Goal: Information Seeking & Learning: Learn about a topic

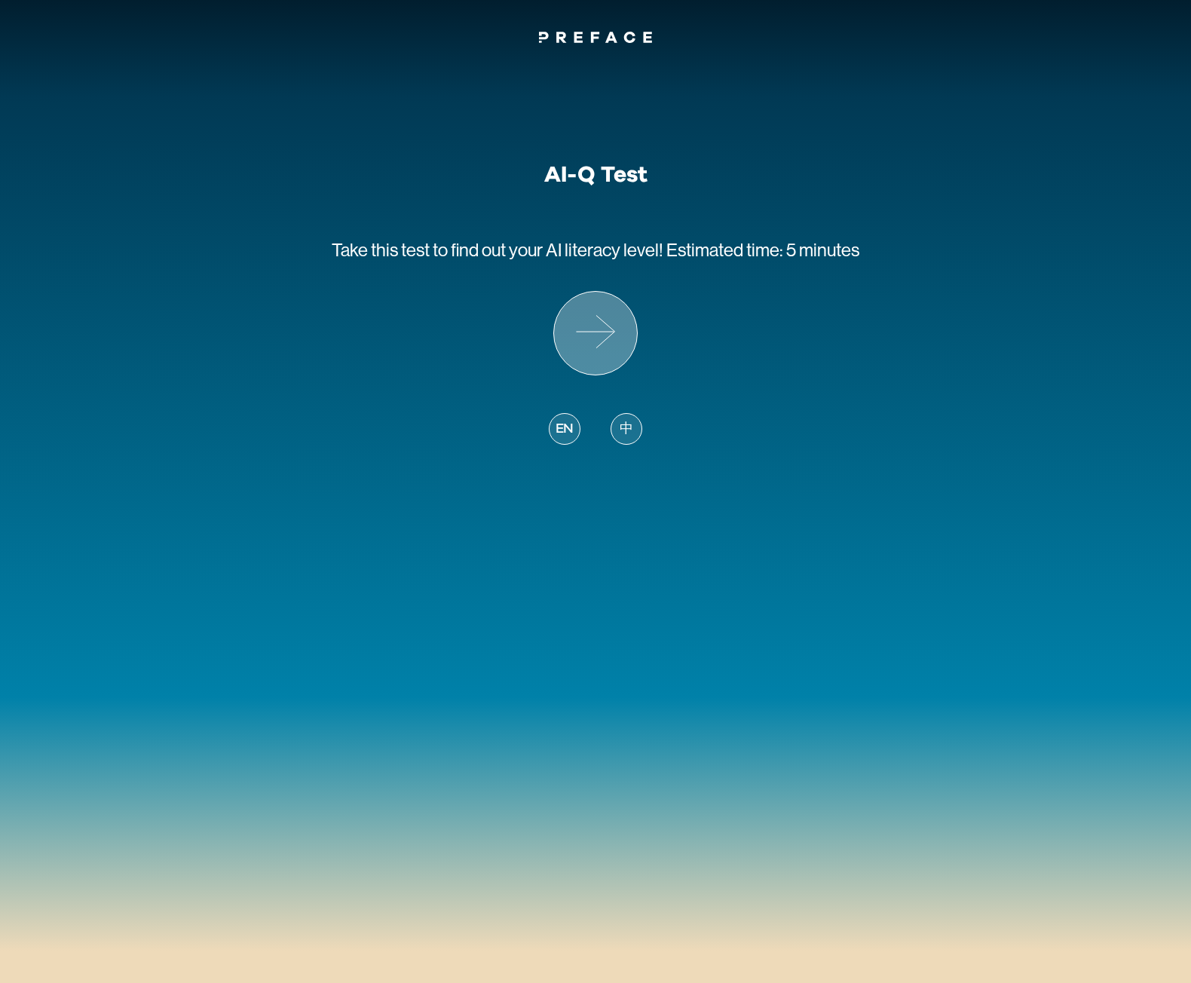
click at [626, 334] on icon at bounding box center [595, 333] width 83 height 83
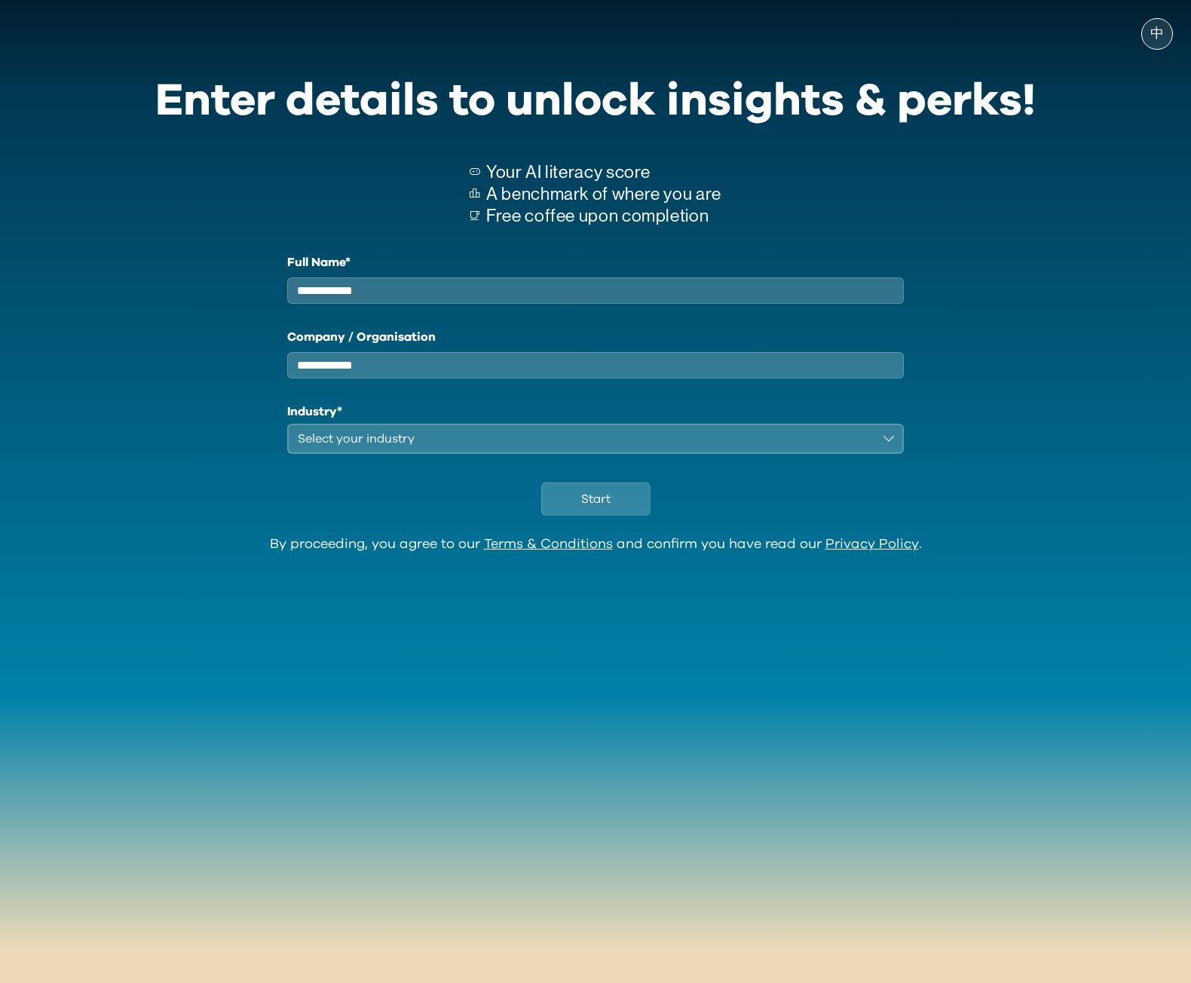
click at [633, 296] on input "Full Name*" at bounding box center [595, 290] width 617 height 26
type input "**********"
type input "*"
click at [372, 448] on div "Select your industry" at bounding box center [585, 439] width 575 height 18
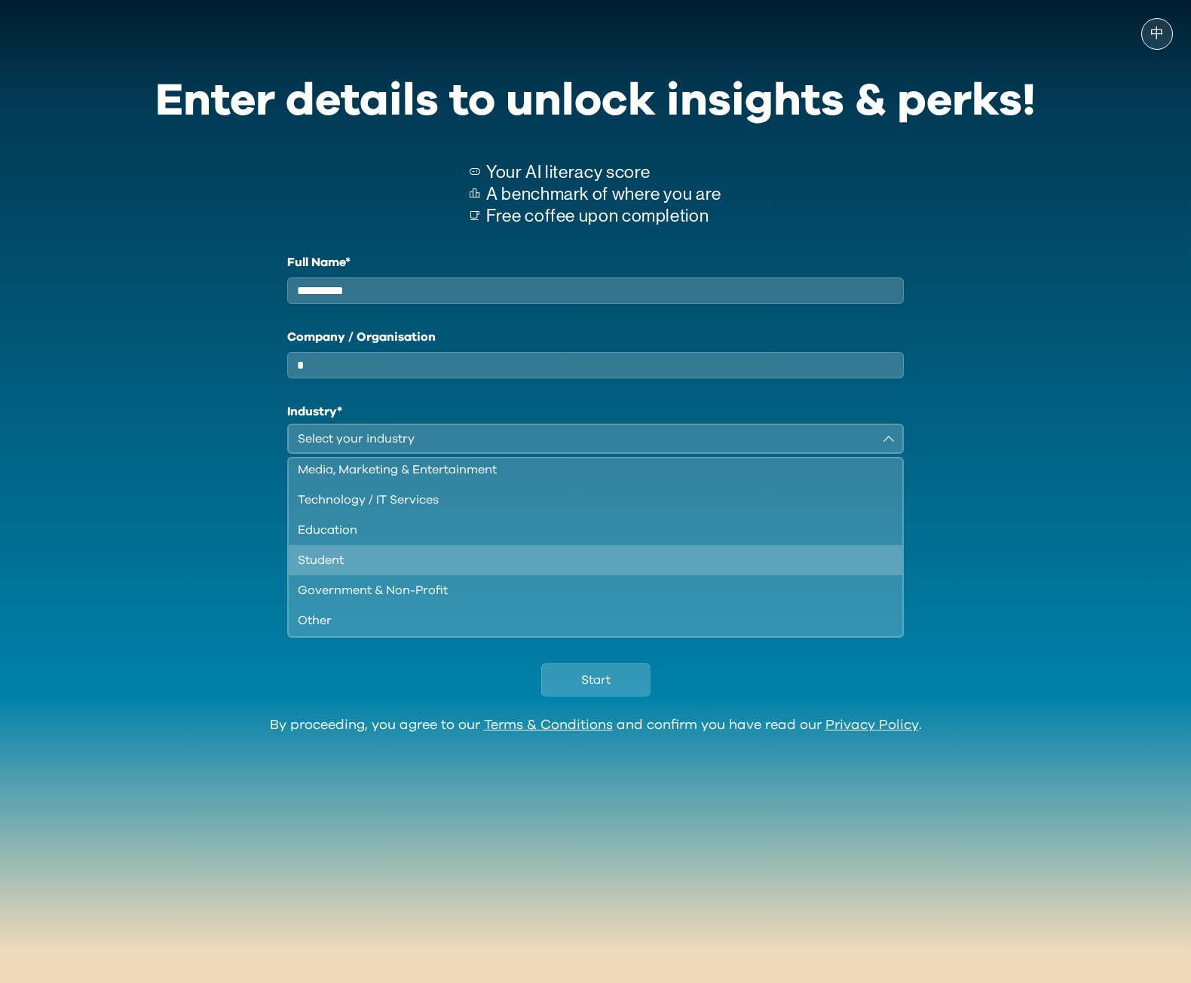
scroll to position [130, 0]
click at [386, 532] on div "Education" at bounding box center [587, 528] width 578 height 18
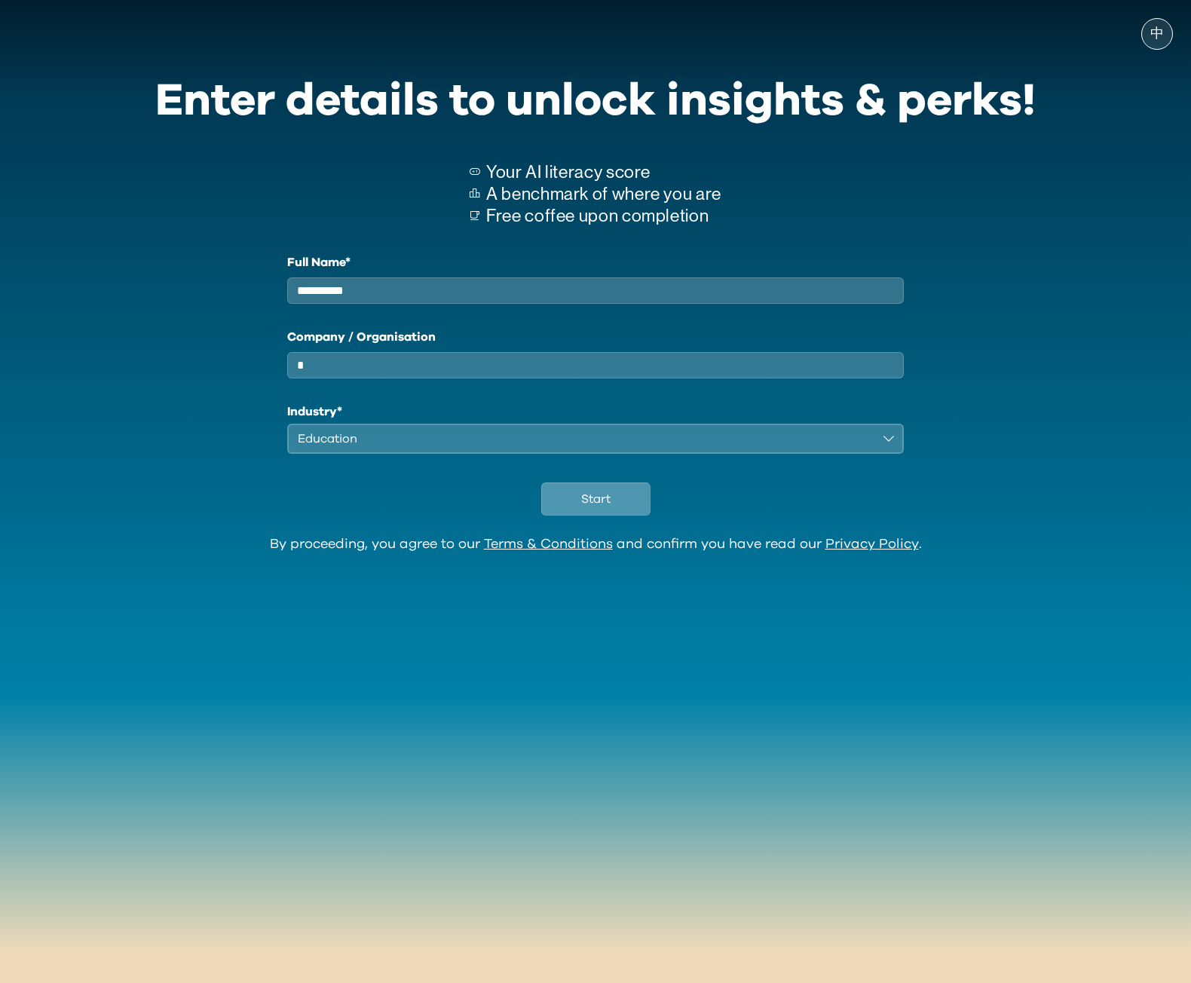
click at [620, 507] on button "Start" at bounding box center [595, 499] width 109 height 33
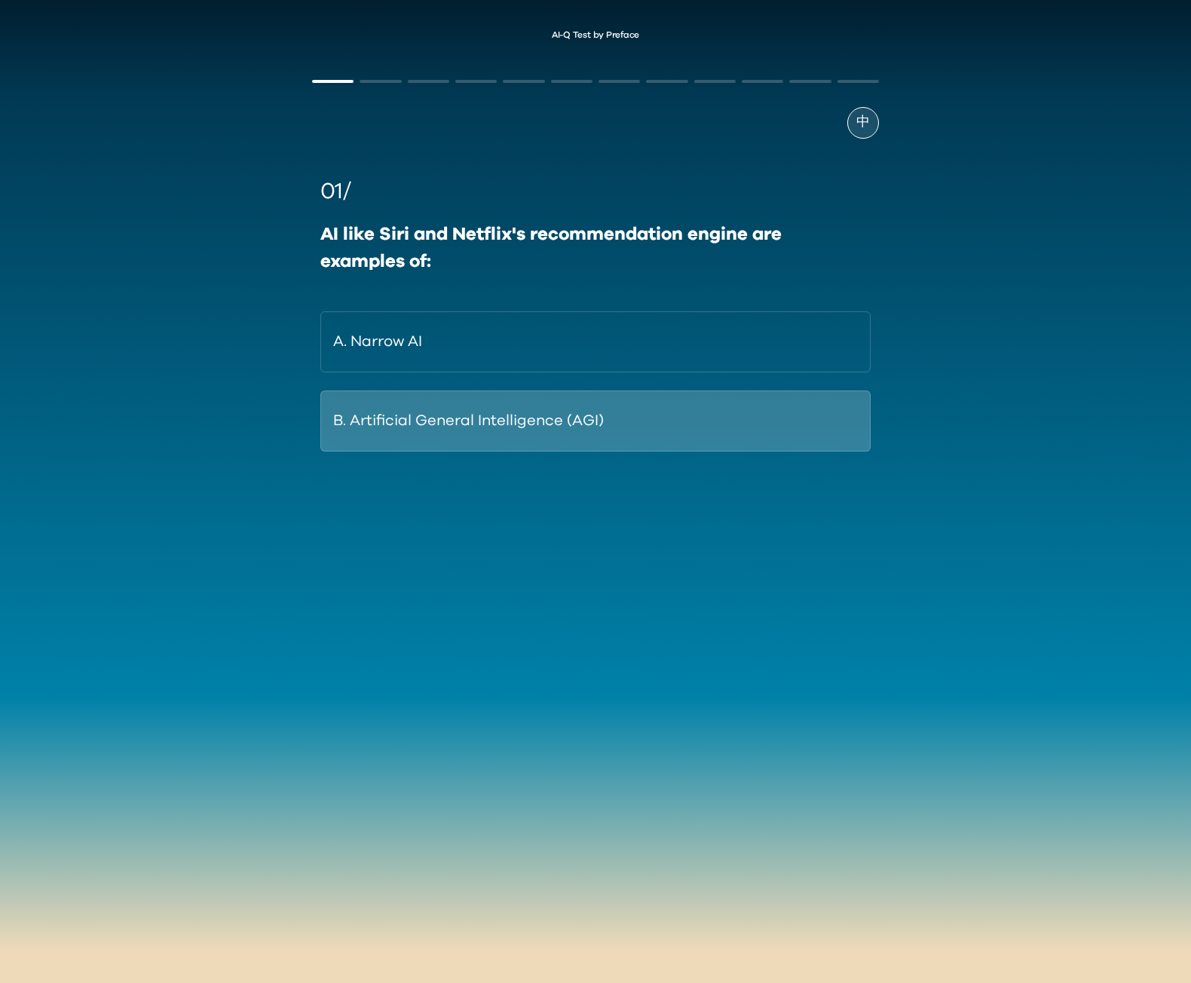
click at [440, 411] on button "B. Artificial General Intelligence (AGI)" at bounding box center [595, 421] width 550 height 61
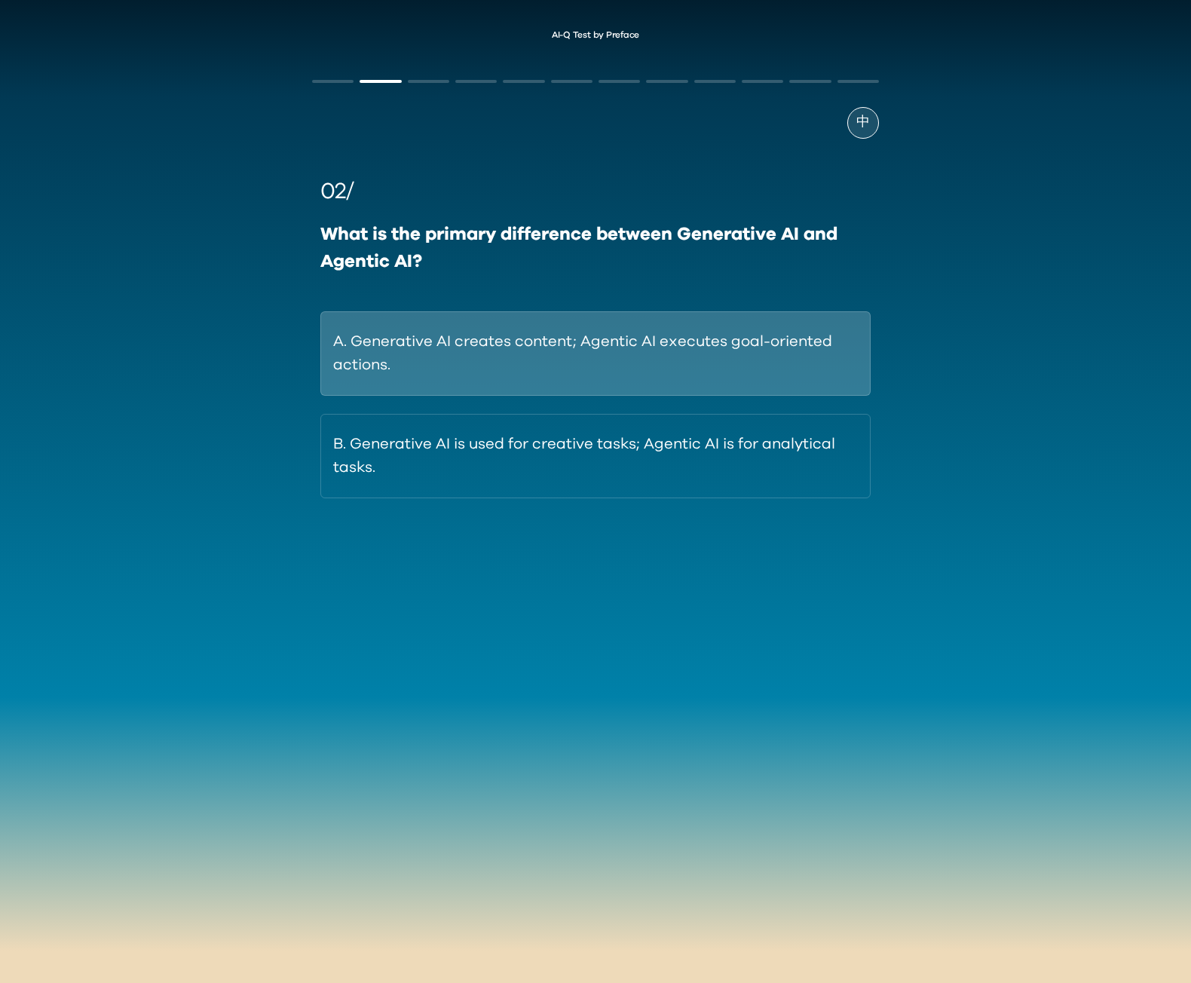
click at [449, 380] on button "A. Generative AI creates content; Agentic AI executes goal-oriented actions." at bounding box center [595, 353] width 550 height 84
click at [491, 354] on button "A. Reasoning models provide factual answers; general models provide creative te…" at bounding box center [595, 353] width 550 height 84
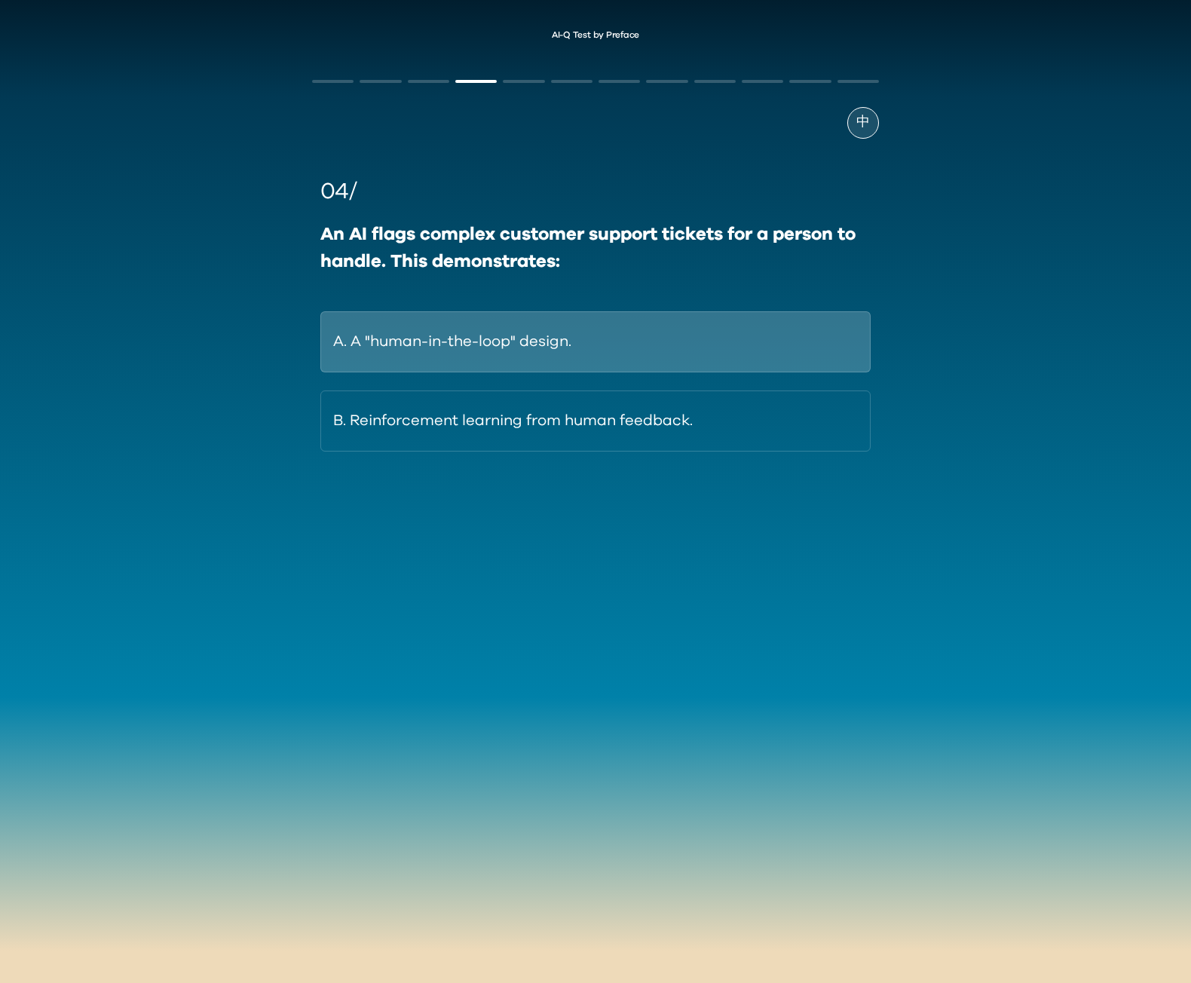
click at [561, 351] on button "A. A "human-in-the-loop" design." at bounding box center [595, 341] width 550 height 61
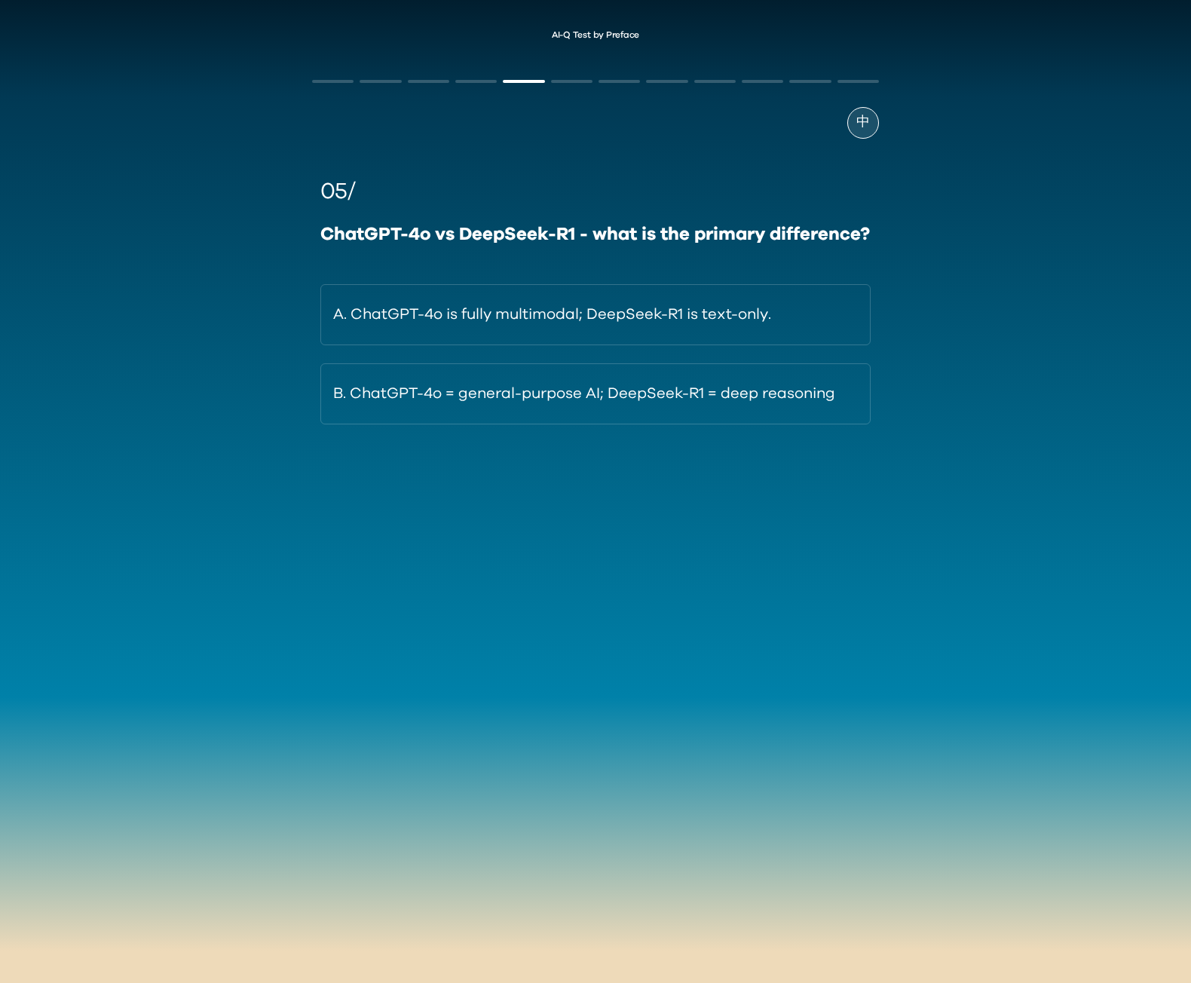
click at [561, 345] on button "A. ChatGPT-4o is fully multimodal; DeepSeek-R1 is text-only." at bounding box center [595, 314] width 550 height 61
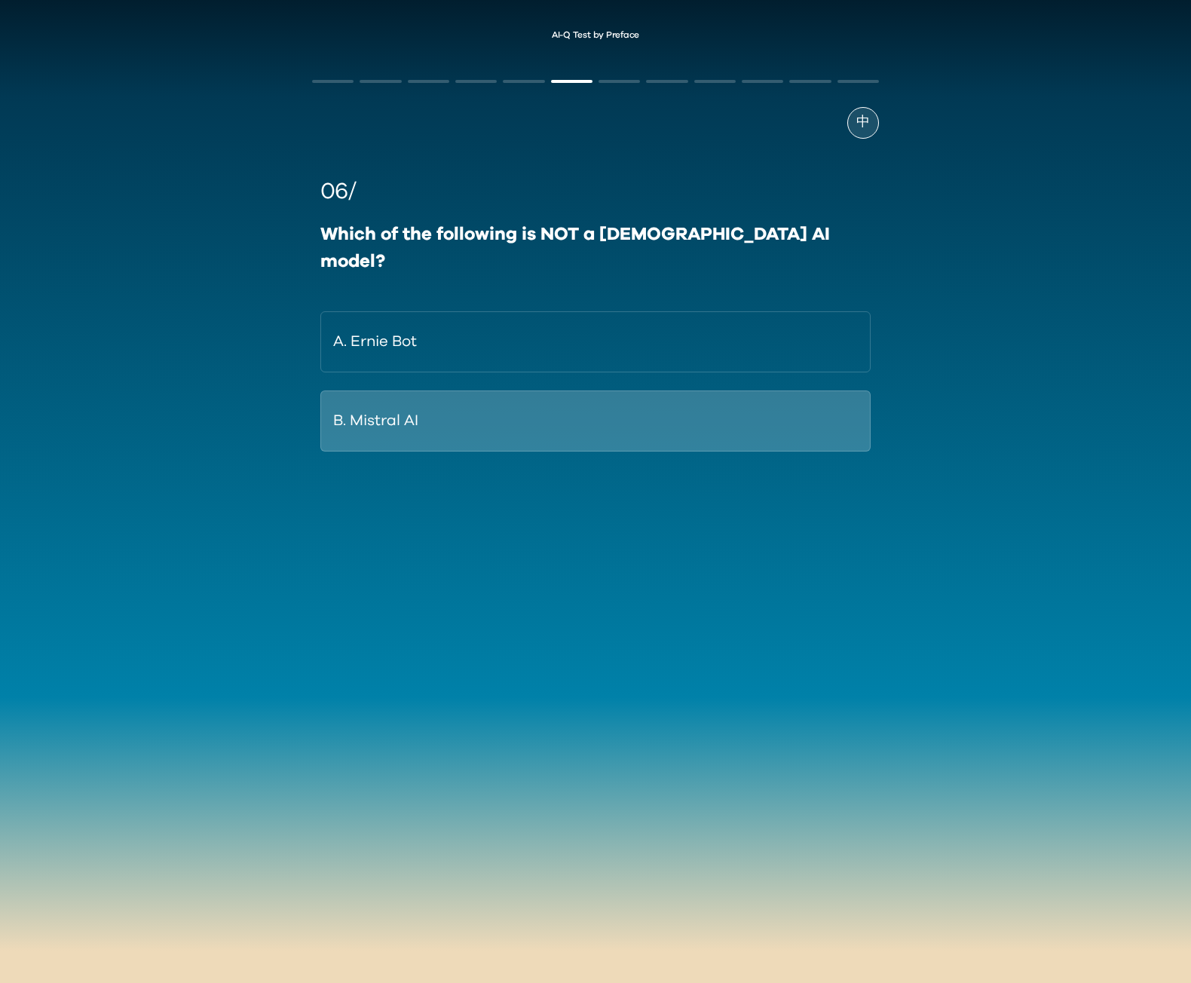
click at [555, 391] on button "B. Mistral AI" at bounding box center [595, 421] width 550 height 61
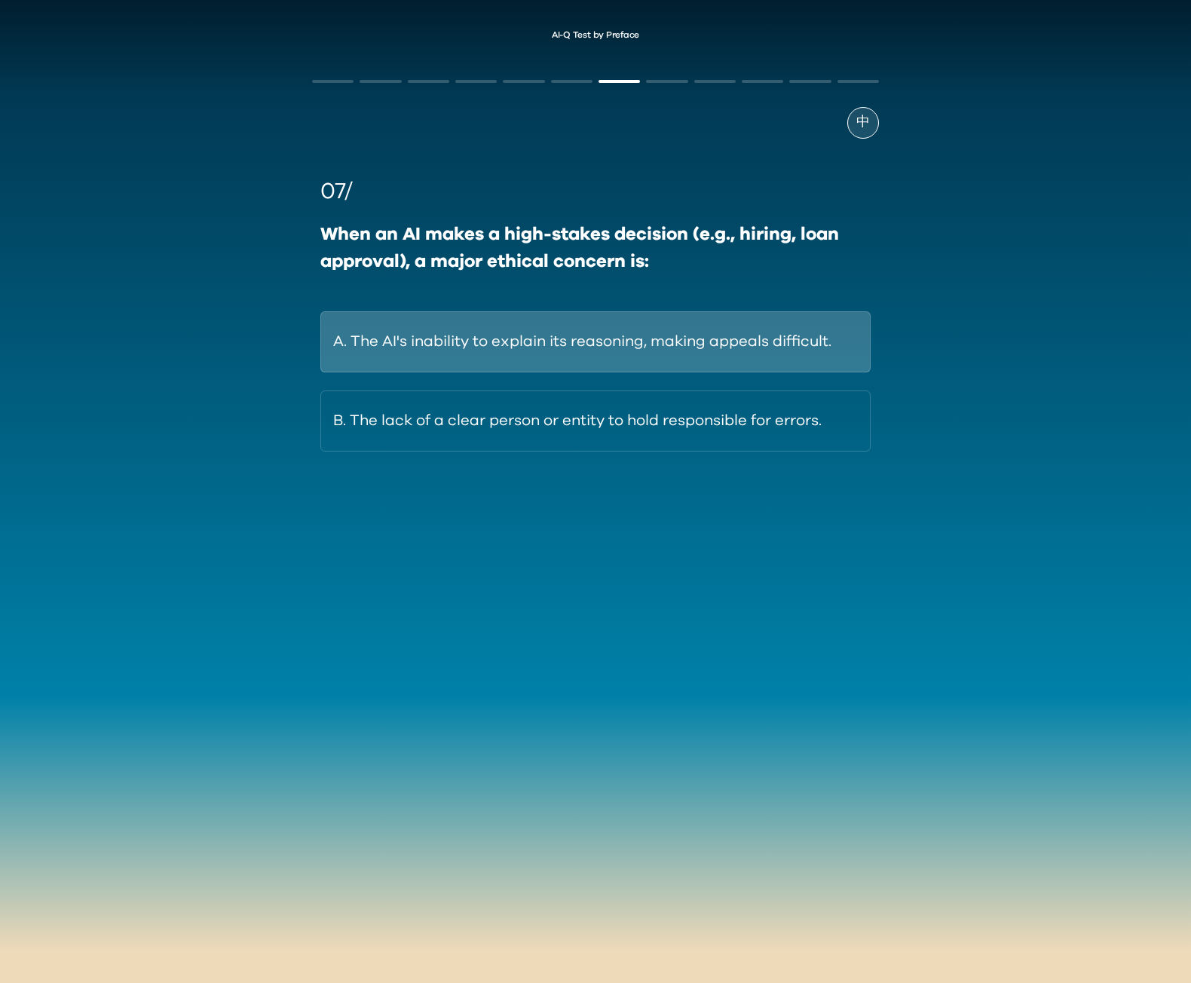
click at [556, 327] on button "A. The AI's inability to explain its reasoning, making appeals difficult." at bounding box center [595, 341] width 550 height 61
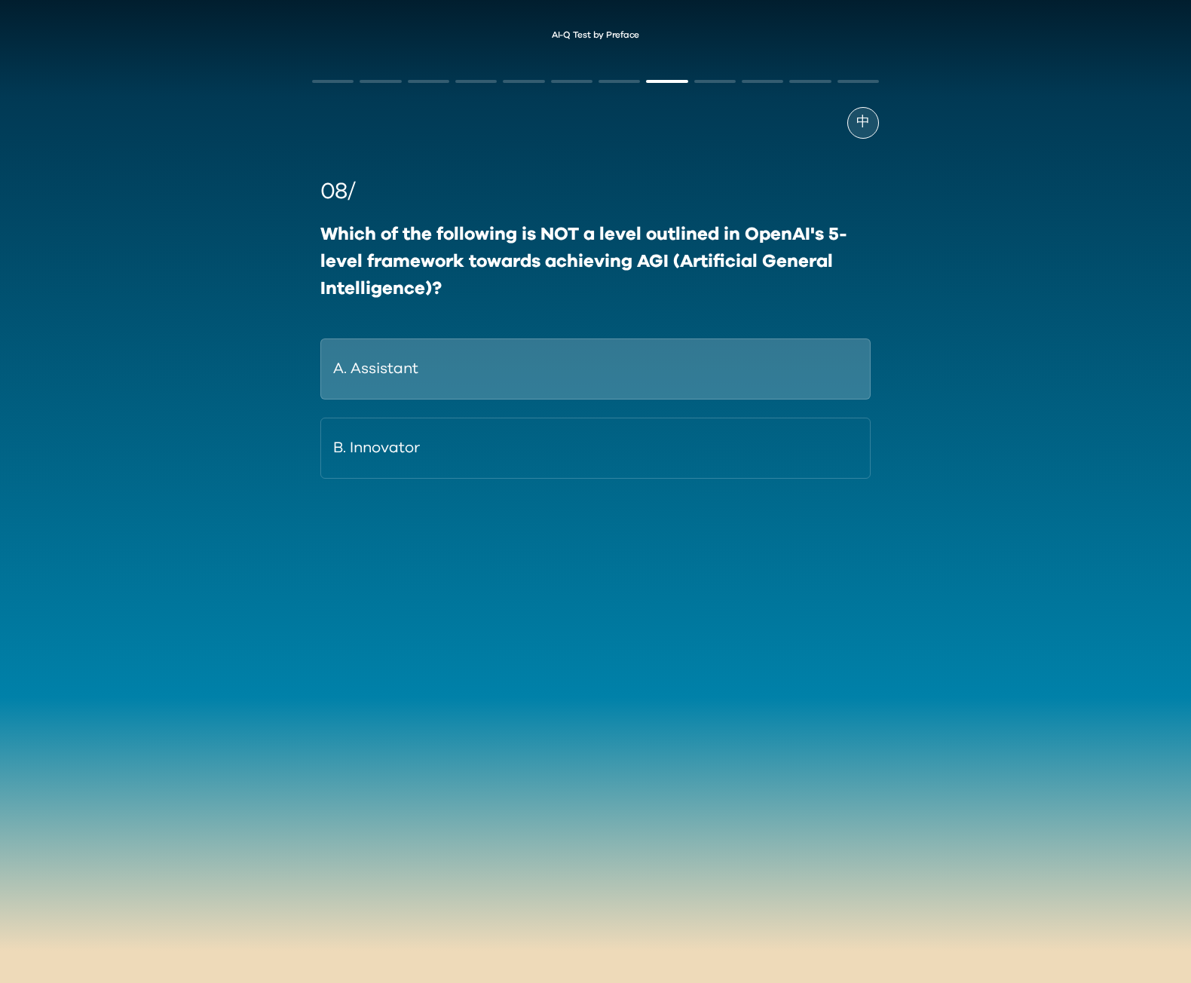
click at [564, 371] on button "A. Assistant" at bounding box center [595, 369] width 550 height 61
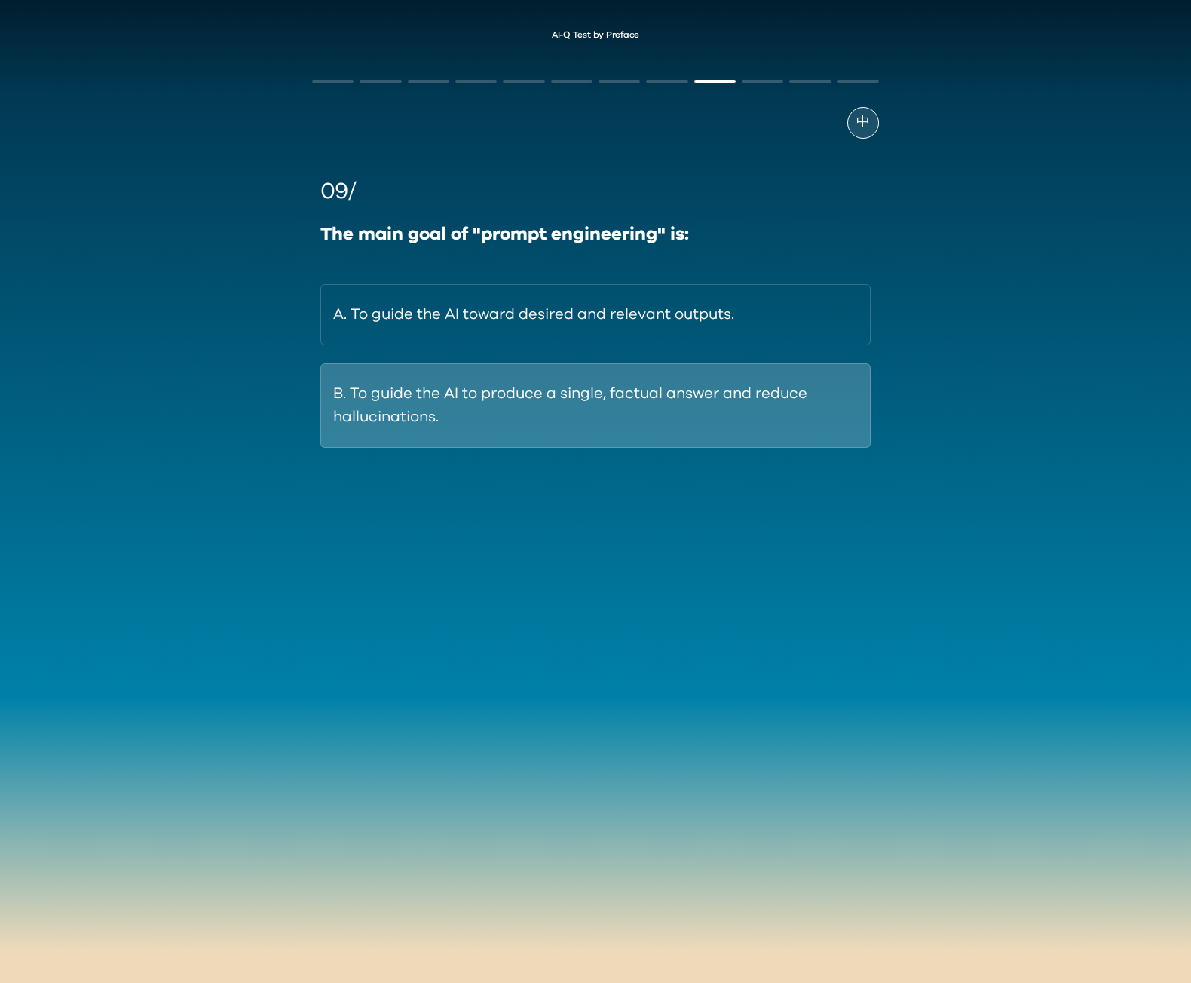
click at [562, 379] on button "B. To guide the AI to produce a single, factual answer and reduce hallucination…" at bounding box center [595, 405] width 550 height 84
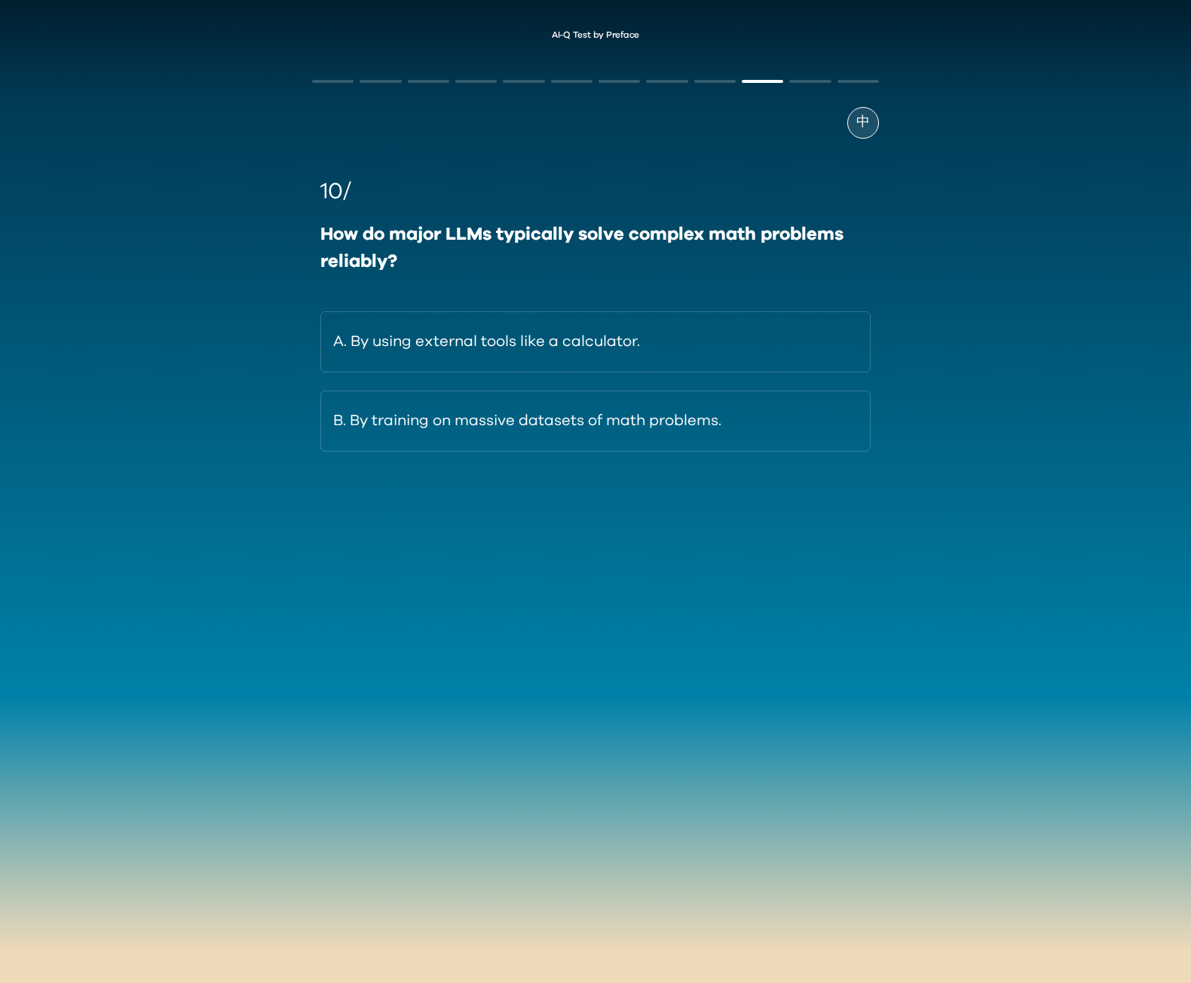
click at [562, 335] on button "A. By using external tools like a calculator." at bounding box center [595, 341] width 550 height 61
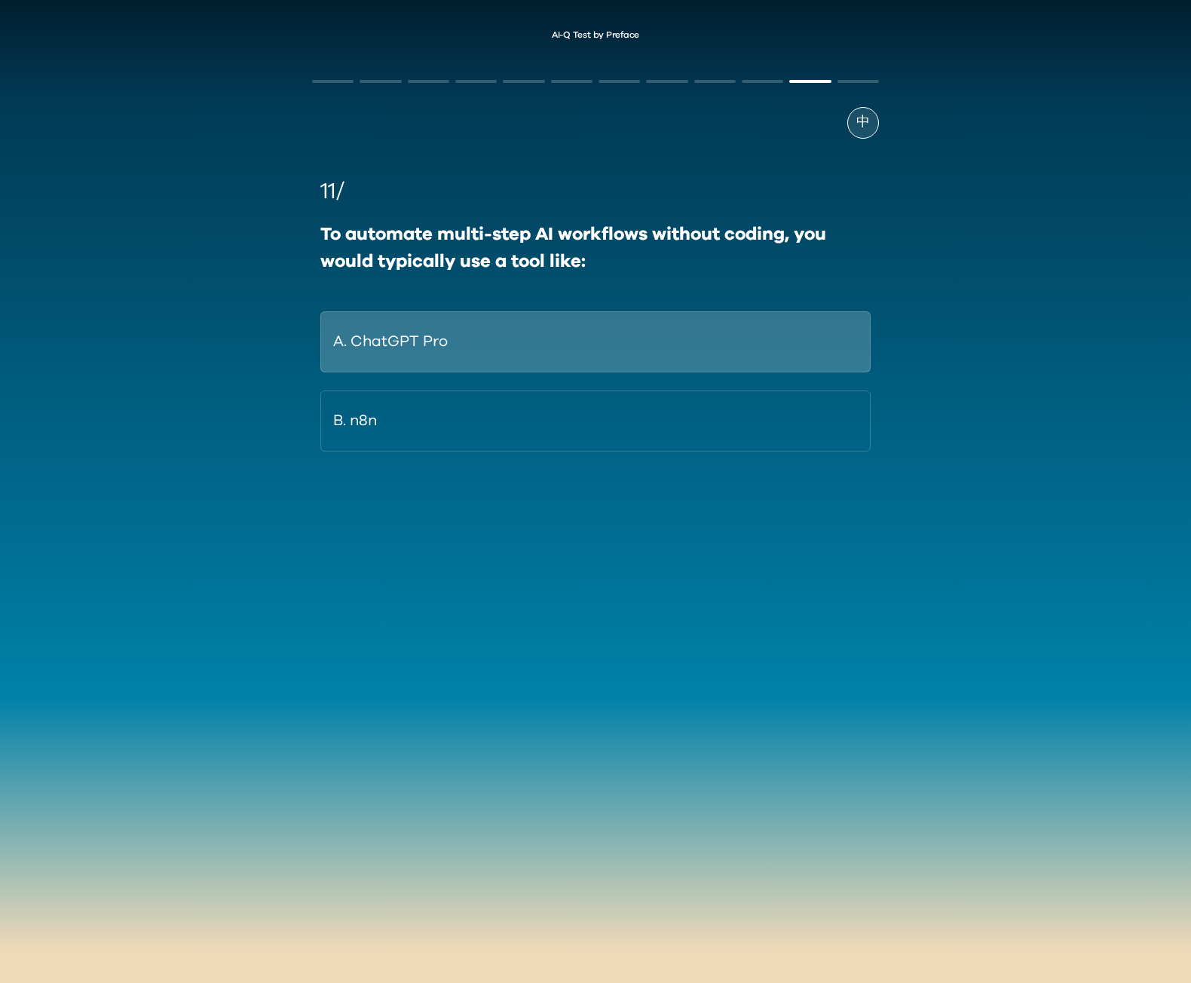
click at [562, 336] on button "A. ChatGPT Pro" at bounding box center [595, 341] width 550 height 61
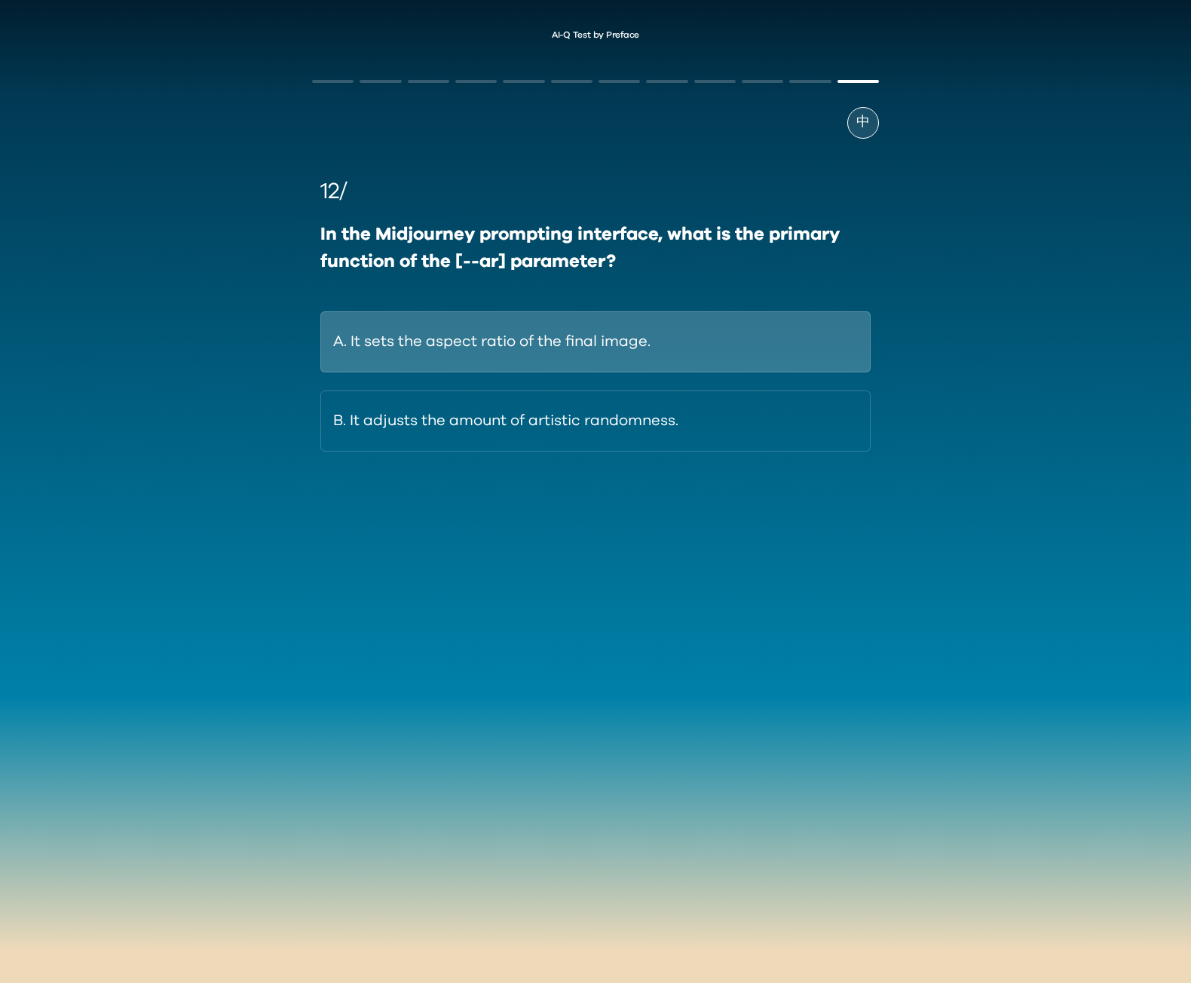
click at [554, 349] on button "A. It sets the aspect ratio of the final image." at bounding box center [595, 341] width 550 height 61
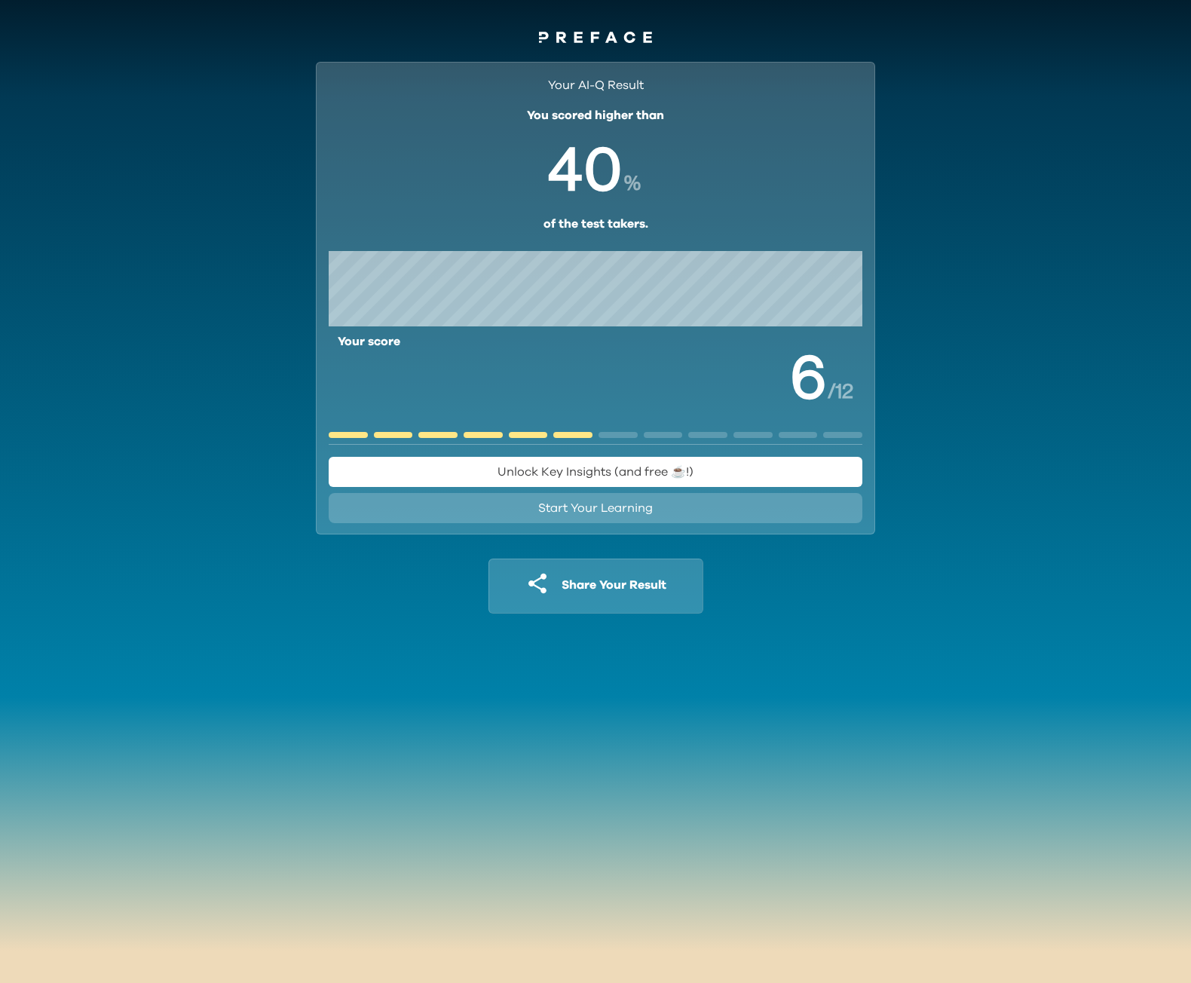
click at [639, 513] on span "Start Your Learning" at bounding box center [595, 508] width 115 height 12
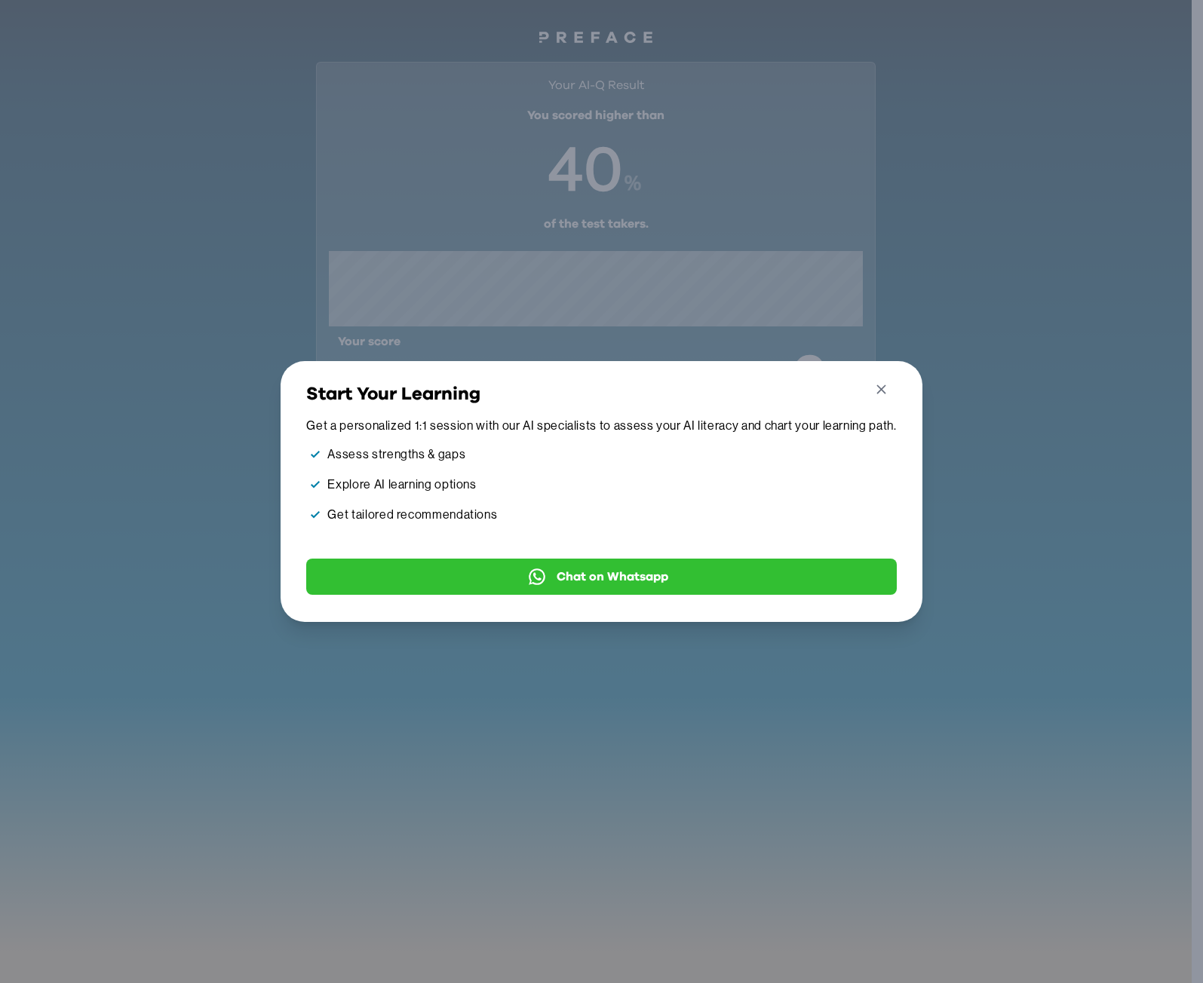
click at [889, 382] on icon "button" at bounding box center [881, 390] width 16 height 16
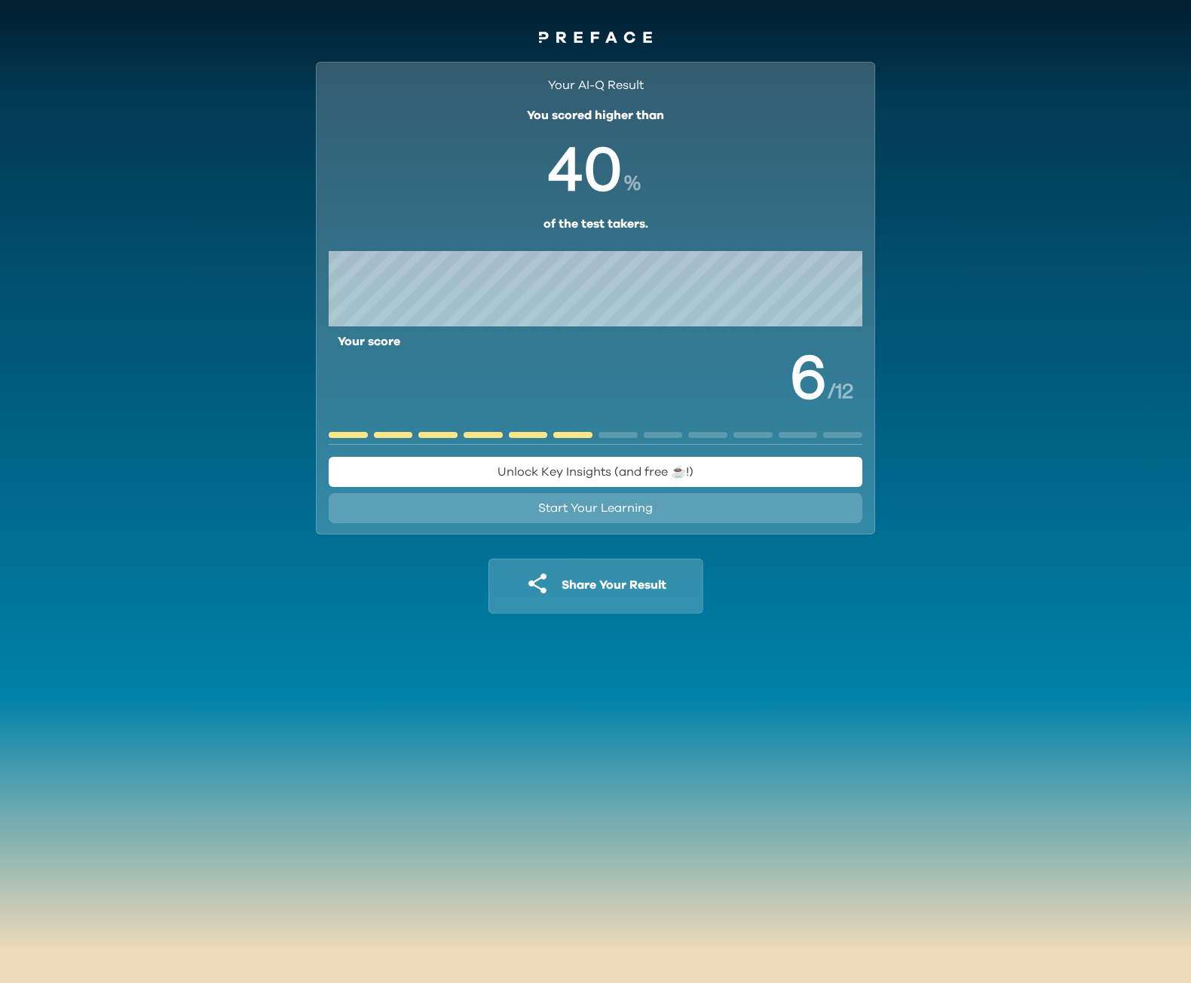
click at [939, 336] on div "Go Back Close Start Your Learning Get a personalized 1:1 session with our AI sp…" at bounding box center [595, 491] width 1191 height 983
click at [610, 36] on icon at bounding box center [611, 37] width 12 height 11
click at [596, 35] on icon at bounding box center [595, 37] width 8 height 11
